Goal: Information Seeking & Learning: Check status

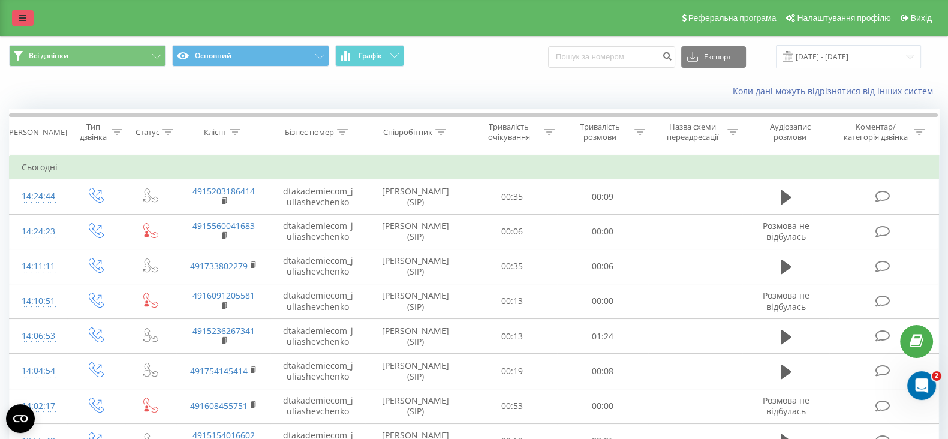
click at [22, 19] on icon at bounding box center [22, 18] width 7 height 8
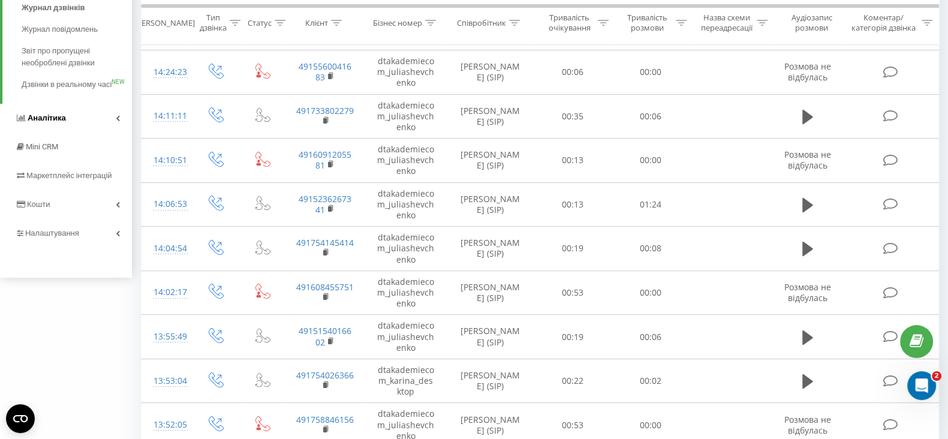
scroll to position [149, 0]
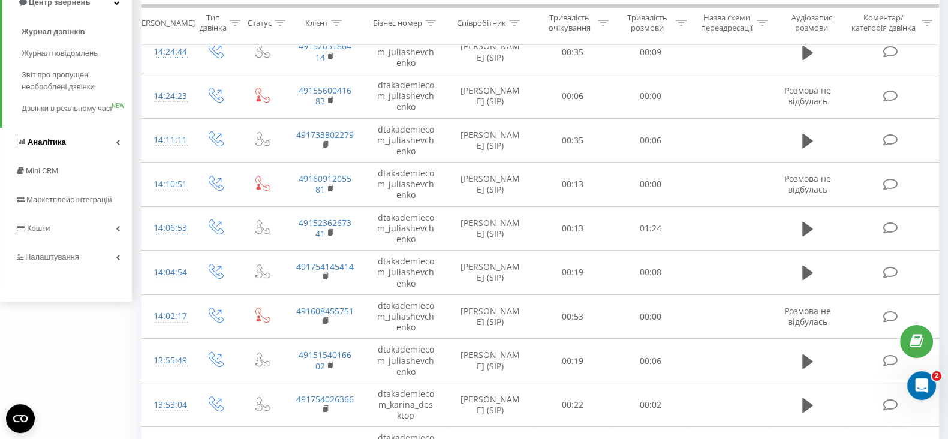
click at [51, 148] on span "Аналiтика" at bounding box center [40, 142] width 51 height 12
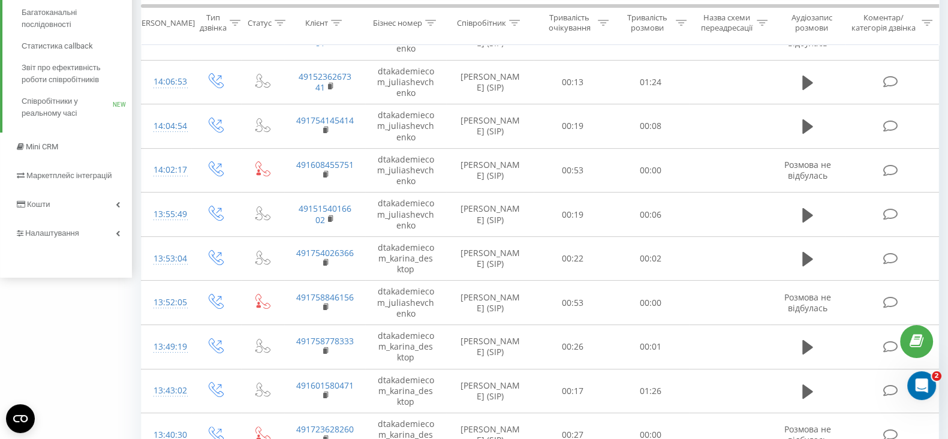
scroll to position [299, 0]
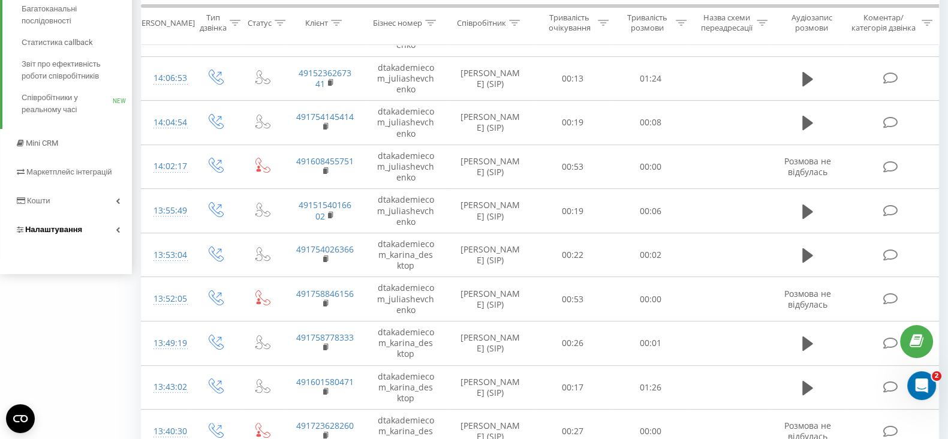
click at [48, 226] on span "Налаштування" at bounding box center [53, 229] width 57 height 9
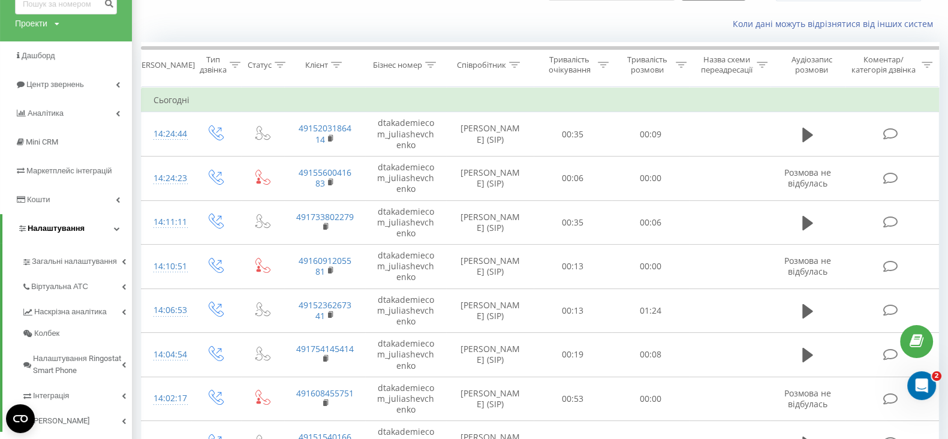
scroll to position [141, 0]
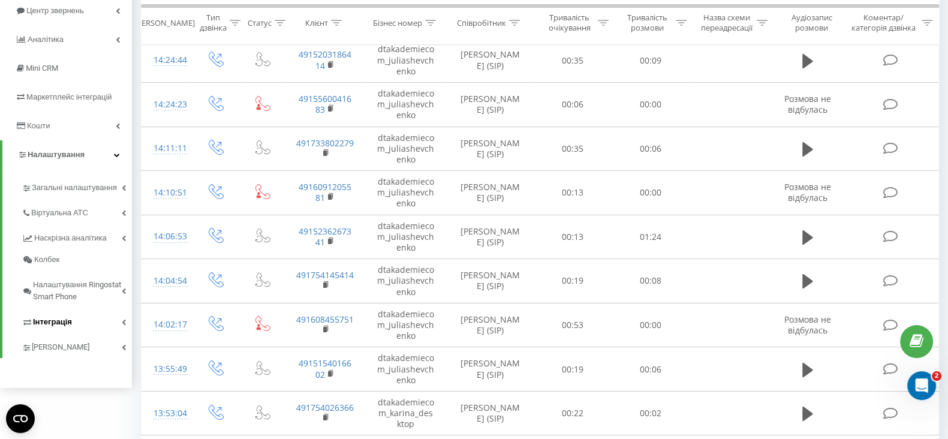
click at [61, 322] on span "Інтеграція" at bounding box center [52, 322] width 39 height 12
click at [88, 208] on link "Віртуальна АТС" at bounding box center [77, 211] width 110 height 25
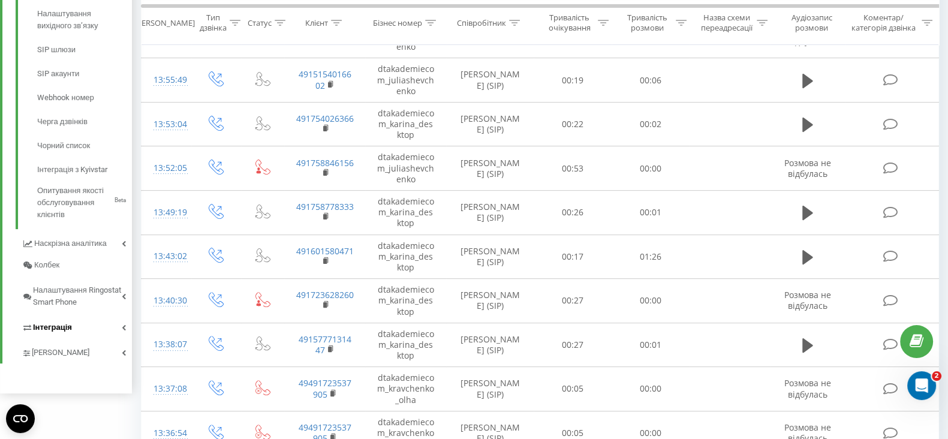
scroll to position [516, 0]
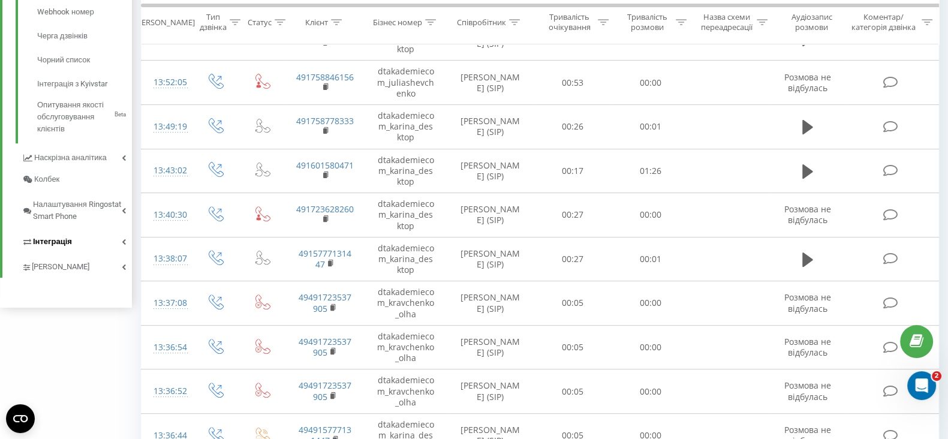
click at [70, 241] on span "Інтеграція" at bounding box center [52, 242] width 39 height 12
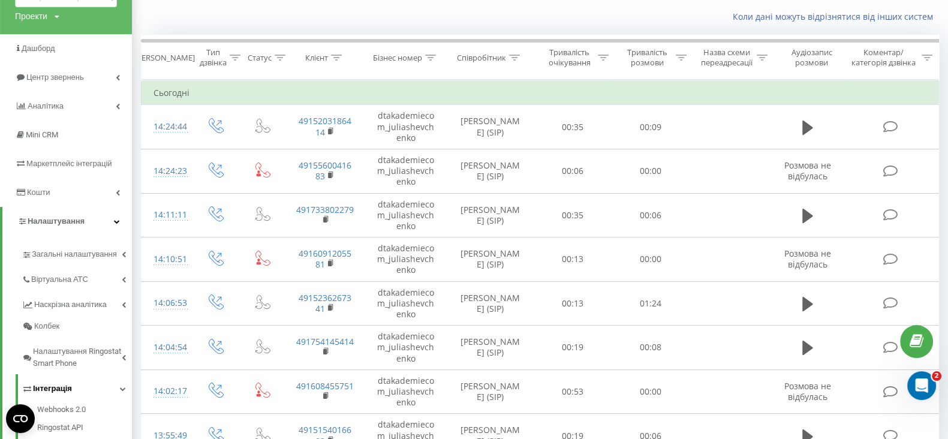
scroll to position [71, 0]
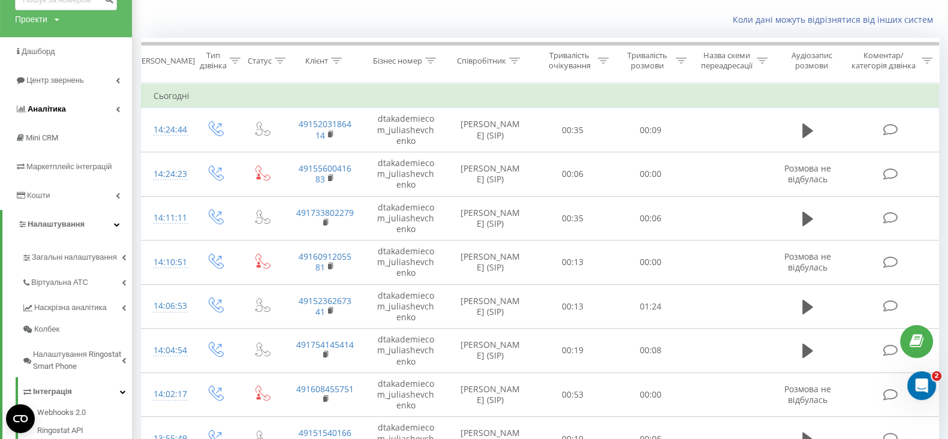
click at [64, 107] on span "Аналiтика" at bounding box center [47, 108] width 38 height 9
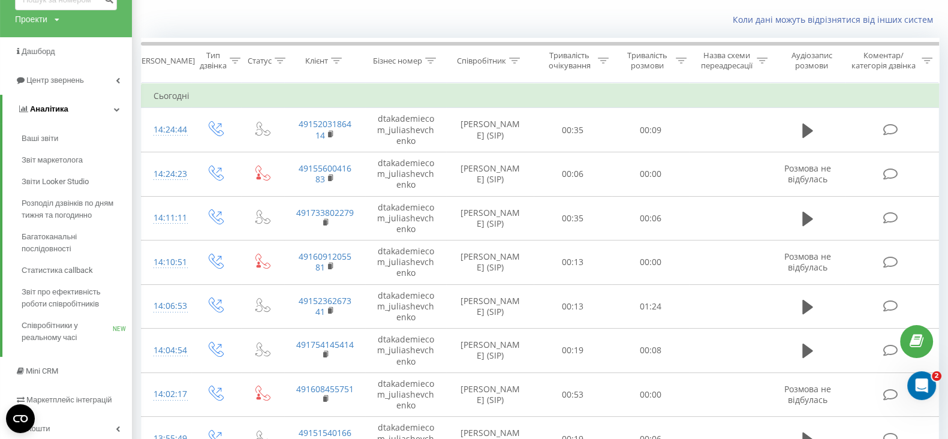
click at [45, 107] on span "Аналiтика" at bounding box center [49, 108] width 38 height 9
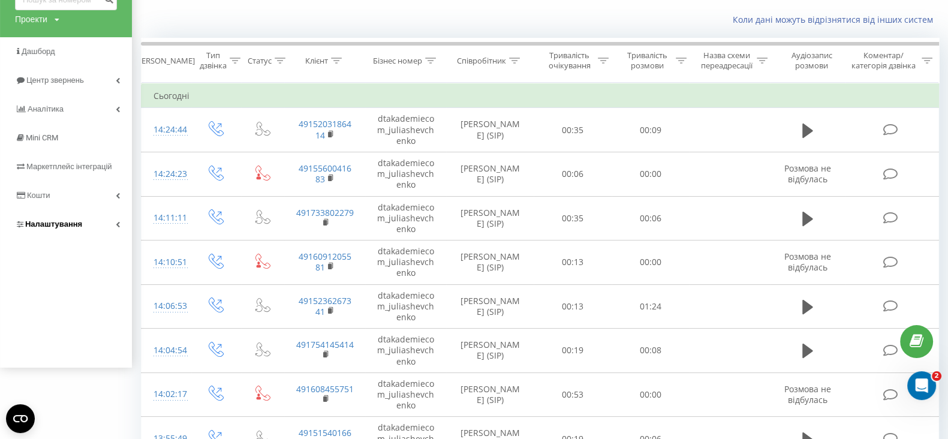
click at [45, 226] on span "Налаштування" at bounding box center [53, 224] width 57 height 9
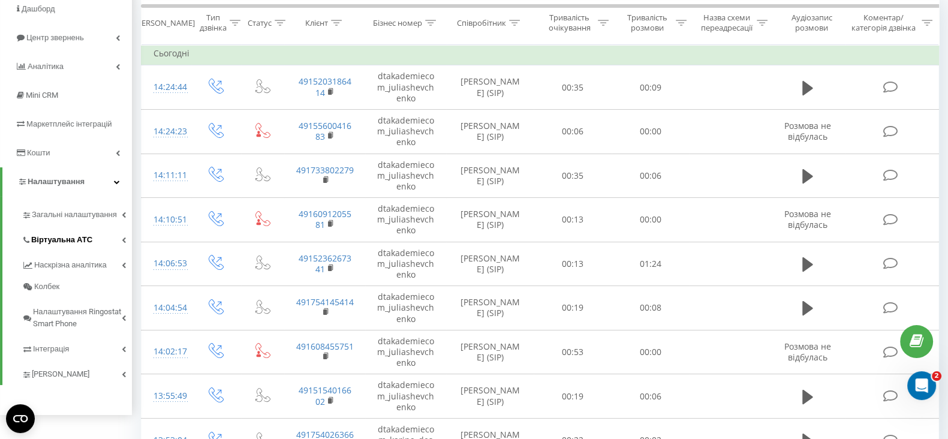
scroll to position [146, 0]
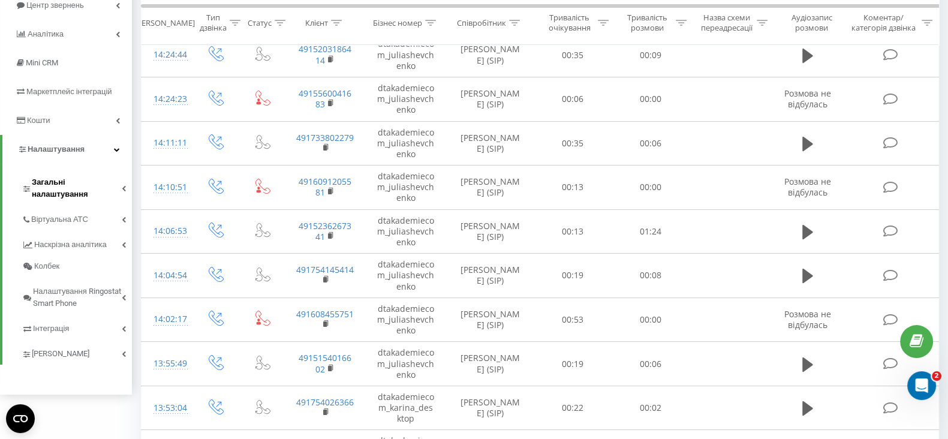
click at [70, 181] on span "Загальні налаштування" at bounding box center [77, 188] width 90 height 24
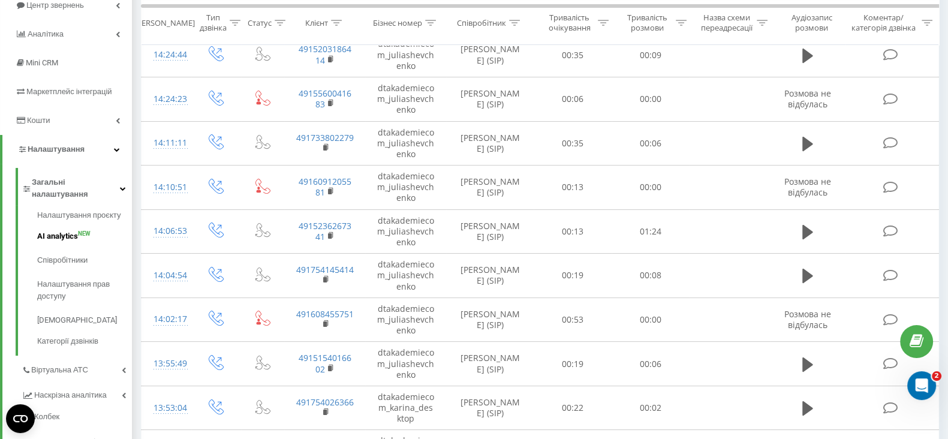
click at [73, 230] on span "AI analytics" at bounding box center [57, 236] width 41 height 12
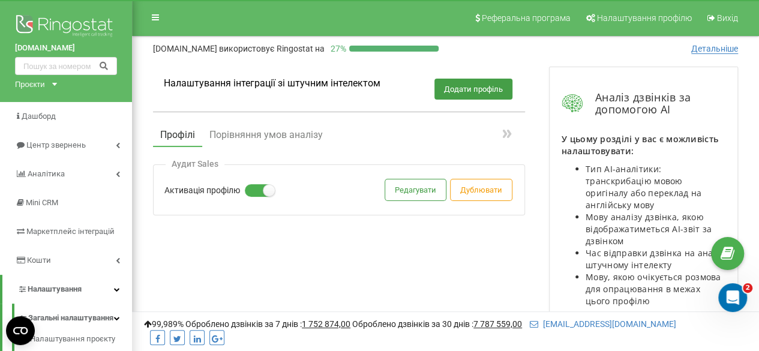
click at [213, 8] on nav "Реферальна програма Налаштування профілю Вихід" at bounding box center [445, 18] width 627 height 36
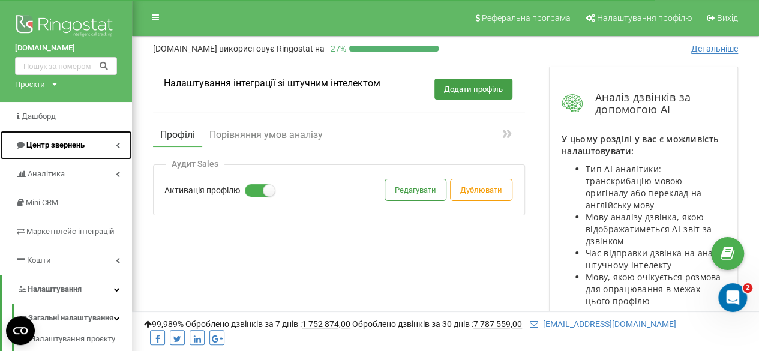
click at [45, 145] on span "Центр звернень" at bounding box center [55, 144] width 58 height 9
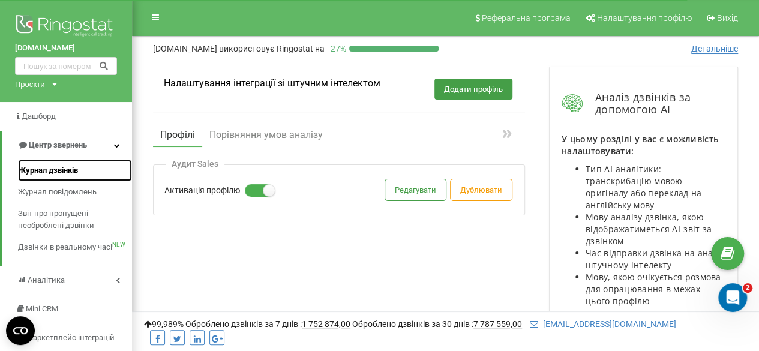
click at [49, 170] on span "Журнал дзвінків" at bounding box center [48, 170] width 60 height 12
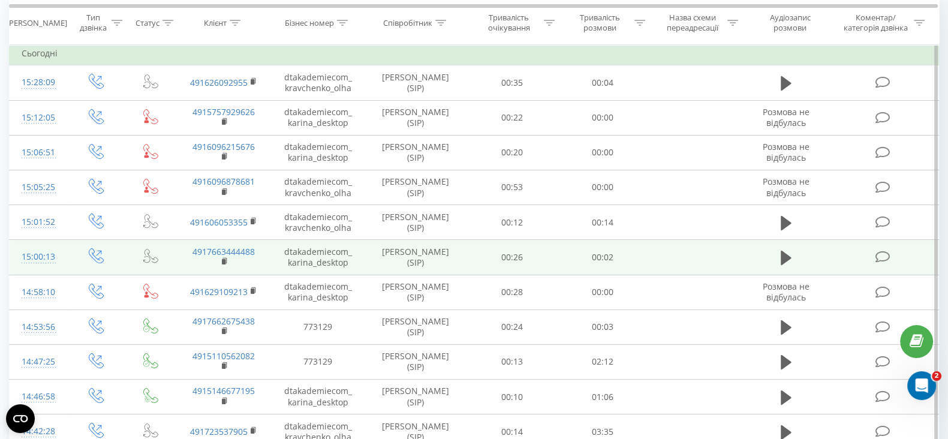
scroll to position [149, 0]
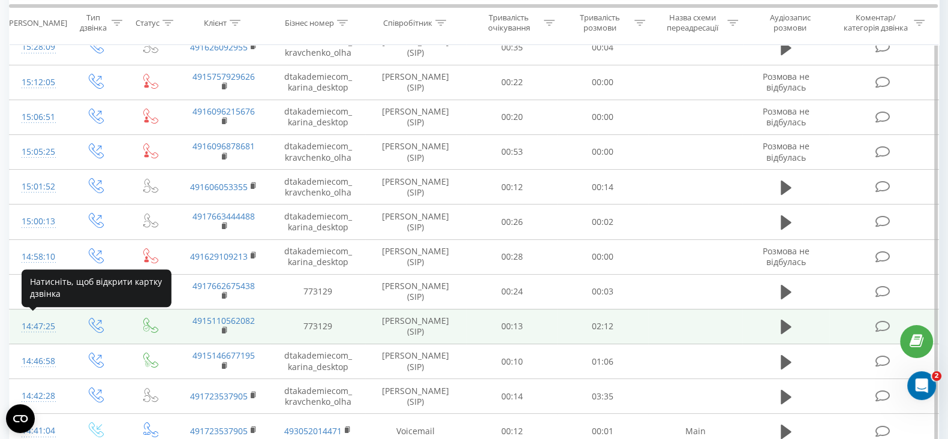
click at [38, 320] on div "14:47:25" at bounding box center [39, 326] width 34 height 23
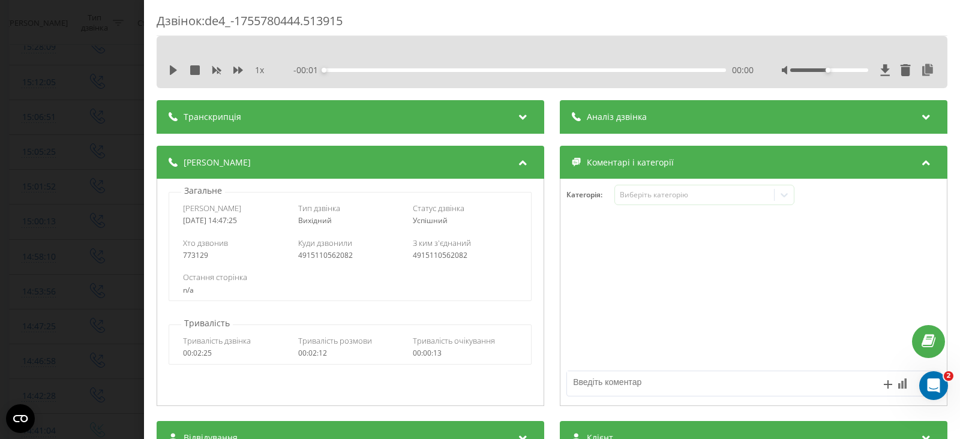
click at [923, 111] on div "Аналіз дзвінка" at bounding box center [754, 117] width 388 height 34
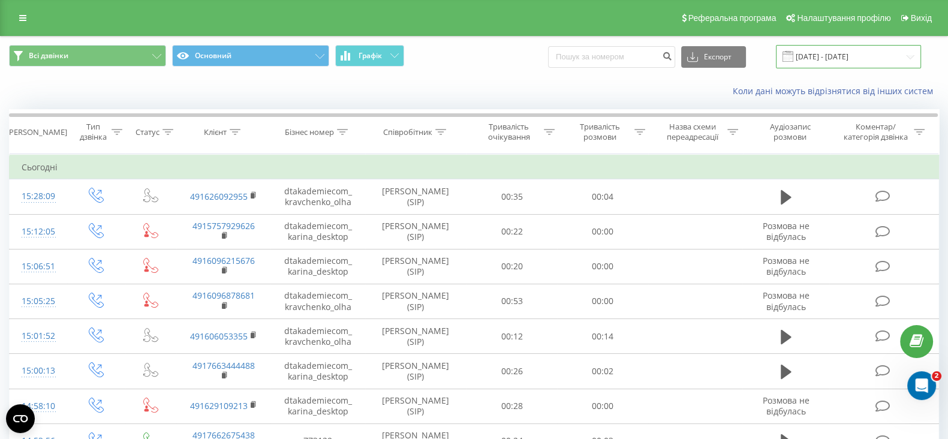
click at [876, 53] on input "[DATE] - [DATE]" at bounding box center [848, 56] width 145 height 23
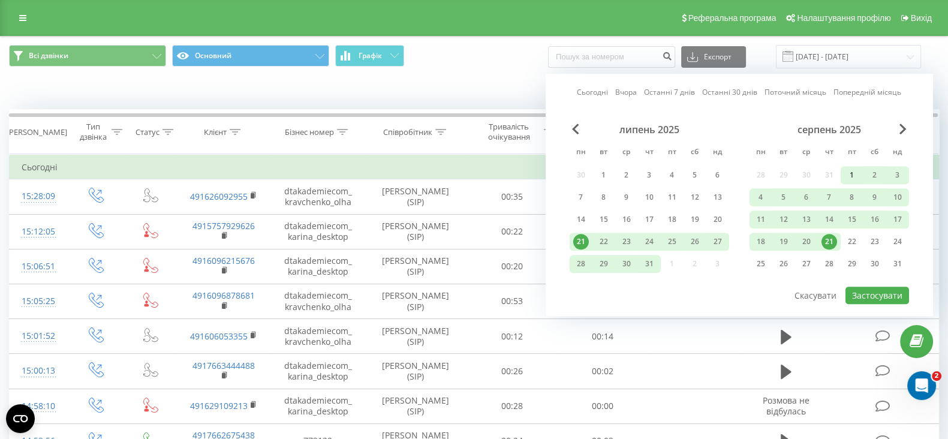
click at [851, 173] on div "1" at bounding box center [853, 175] width 16 height 16
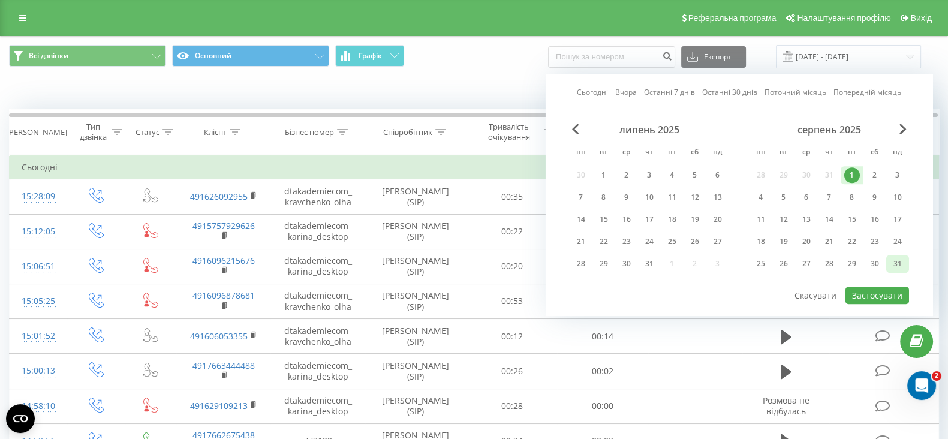
click at [897, 268] on div "31" at bounding box center [898, 264] width 16 height 16
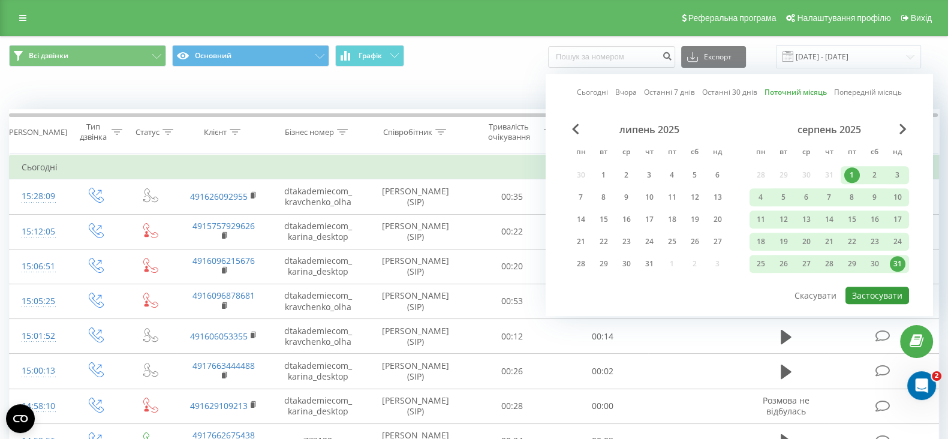
click at [869, 295] on button "Застосувати" at bounding box center [878, 295] width 64 height 17
type input "01.08.2025 - 31.08.2025"
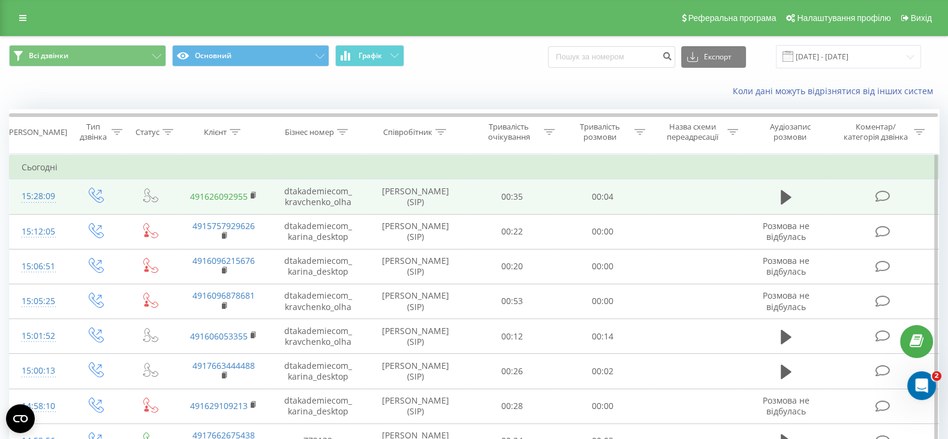
click at [201, 196] on link "491626092955" at bounding box center [219, 196] width 58 height 11
click at [21, 191] on td "15:28:09" at bounding box center [39, 196] width 58 height 35
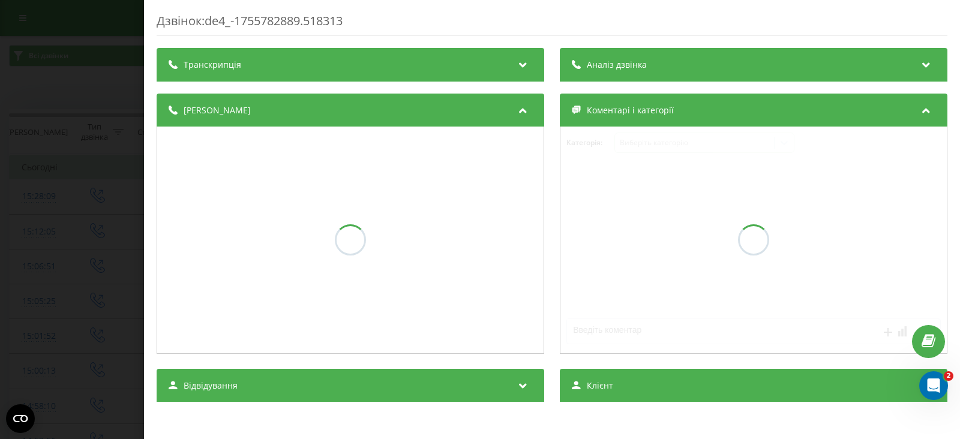
click at [864, 62] on div "Аналіз дзвінка" at bounding box center [754, 65] width 388 height 34
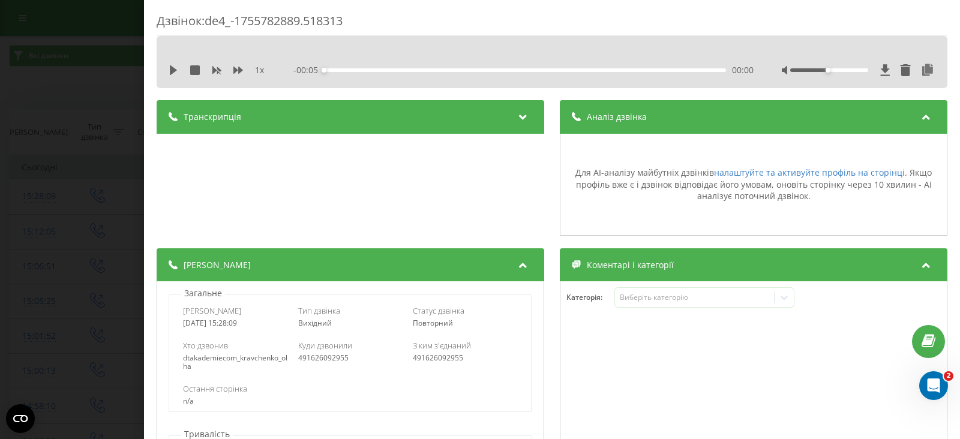
click at [59, 84] on div "Дзвінок : de4_-1755782889.518313 1 x - 00:05 00:00 00:00 Транскрипція Для AI-ан…" at bounding box center [480, 219] width 960 height 439
